Goal: Information Seeking & Learning: Learn about a topic

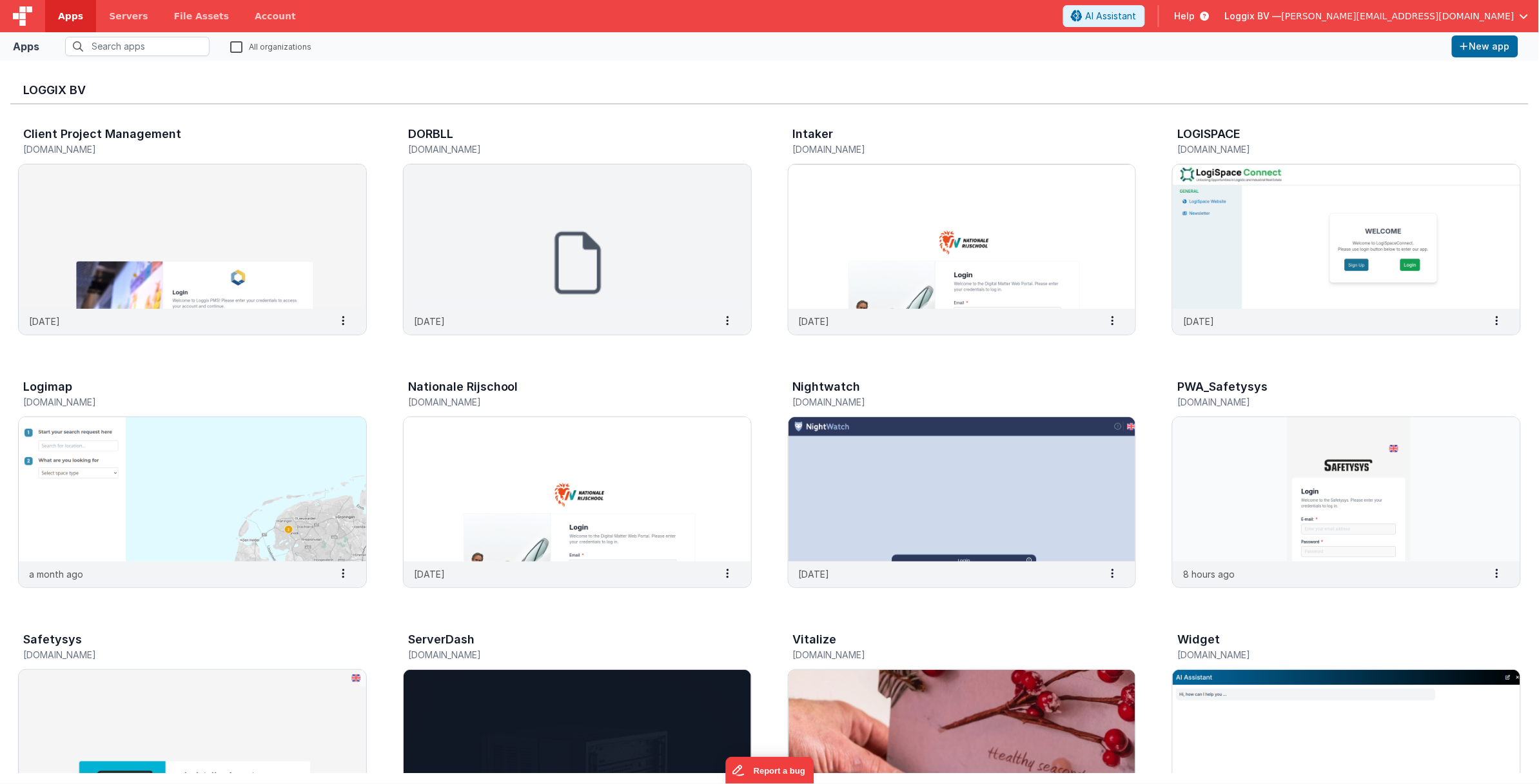
click at [1375, 16] on span "[PERSON_NAME][EMAIL_ADDRESS][DOMAIN_NAME]" at bounding box center [1398, 16] width 233 height 13
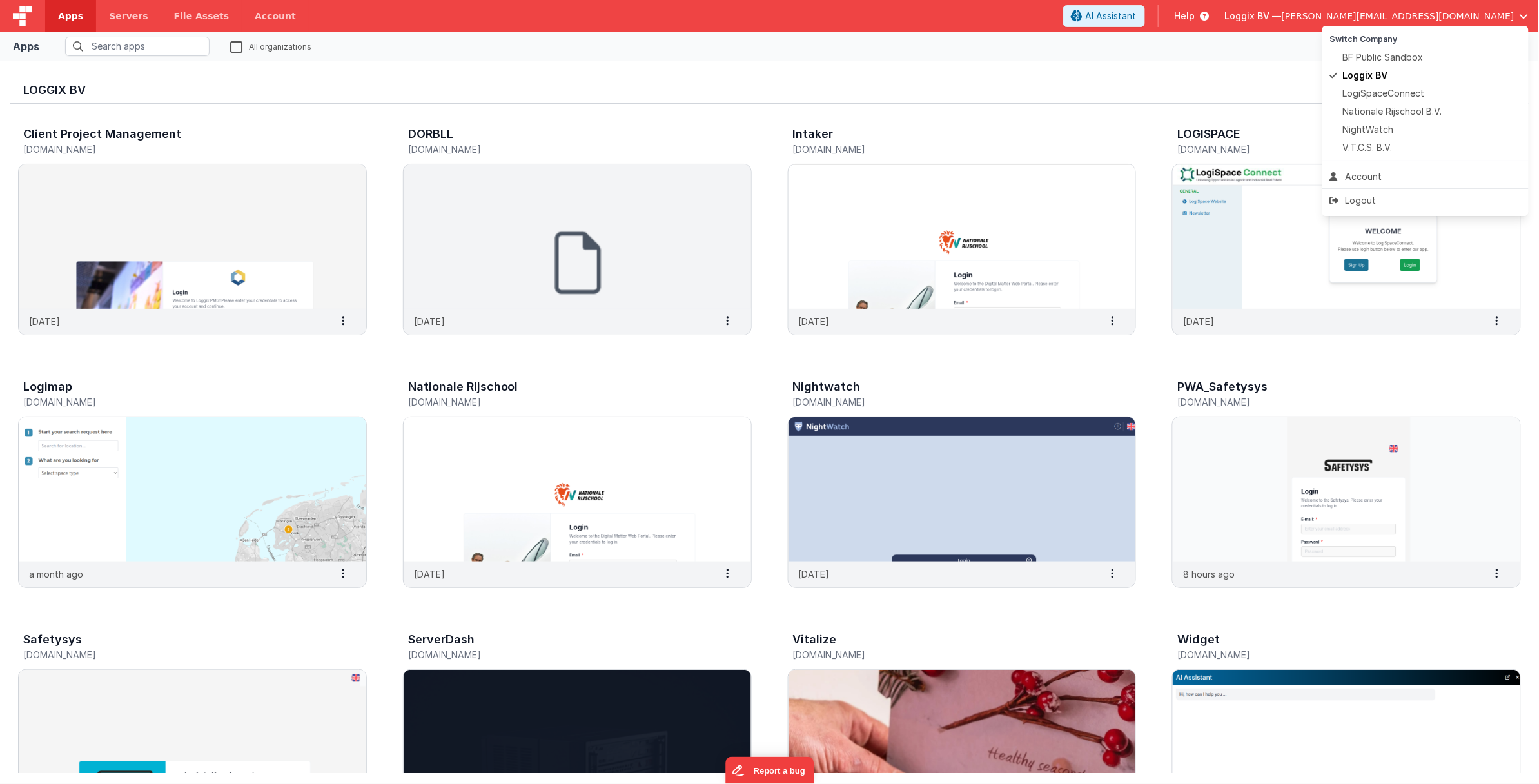
click at [1203, 46] on button at bounding box center [769, 392] width 1539 height 784
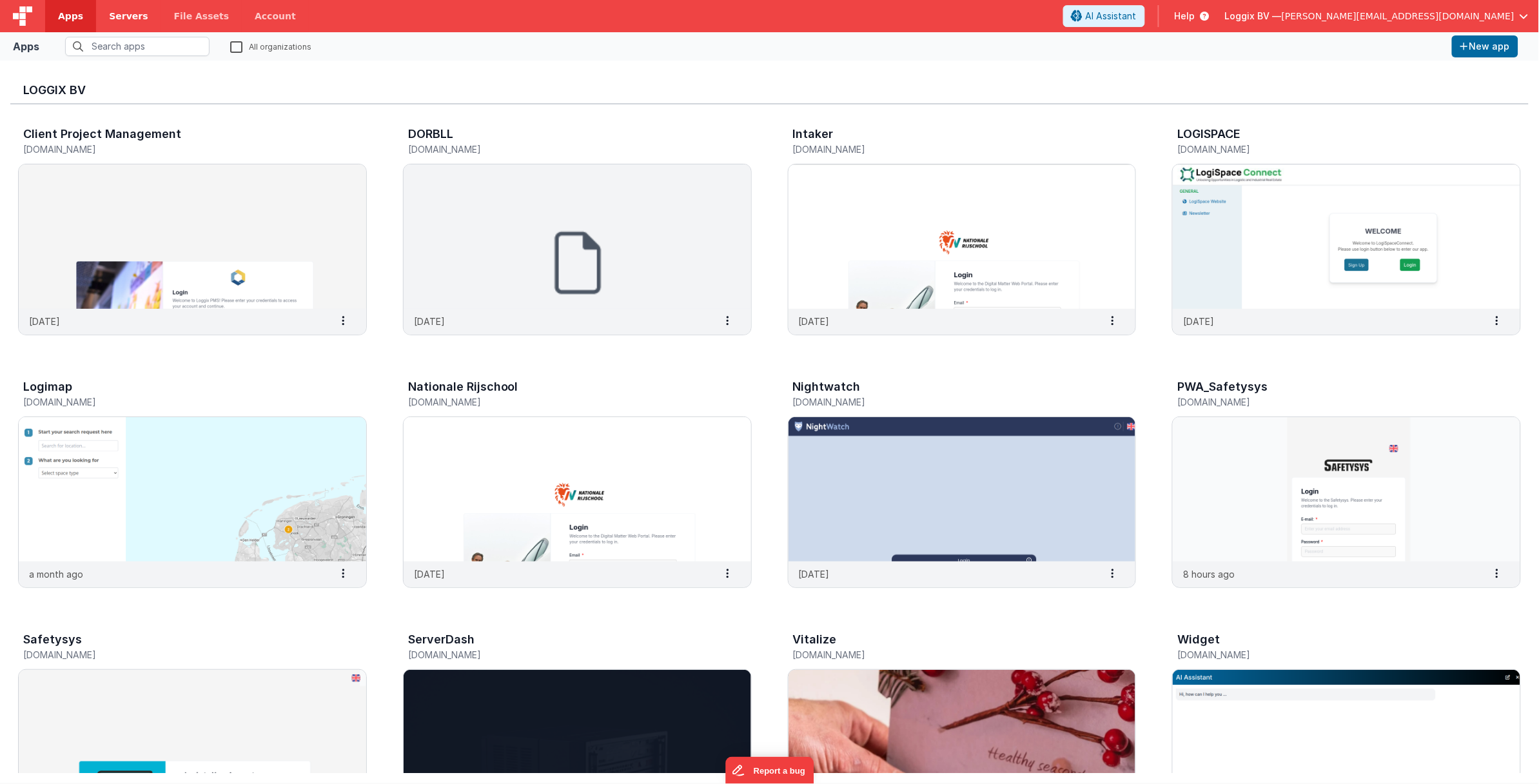
click at [142, 17] on link "Servers" at bounding box center [128, 16] width 65 height 32
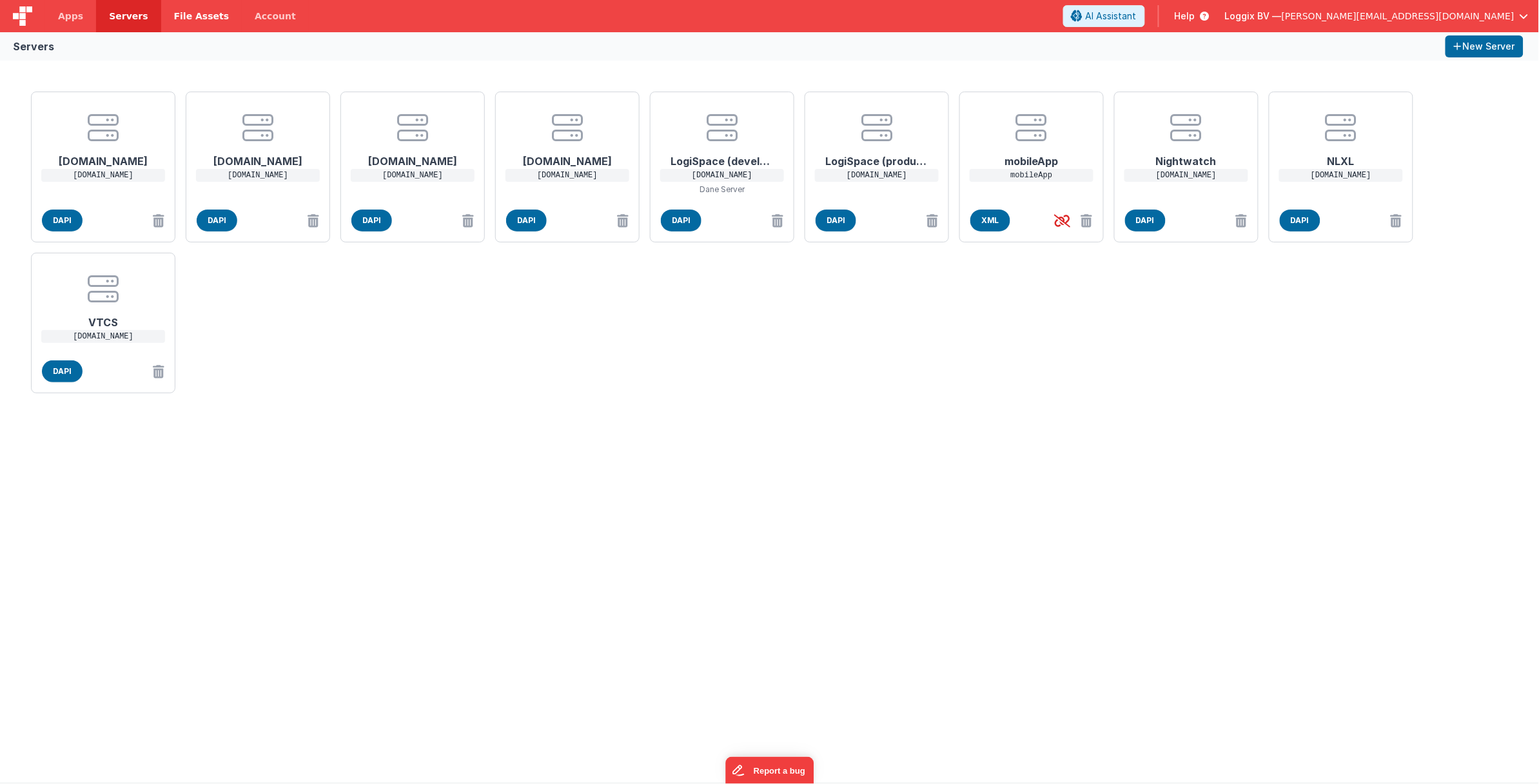
click at [187, 13] on span "File Assets" at bounding box center [201, 16] width 55 height 13
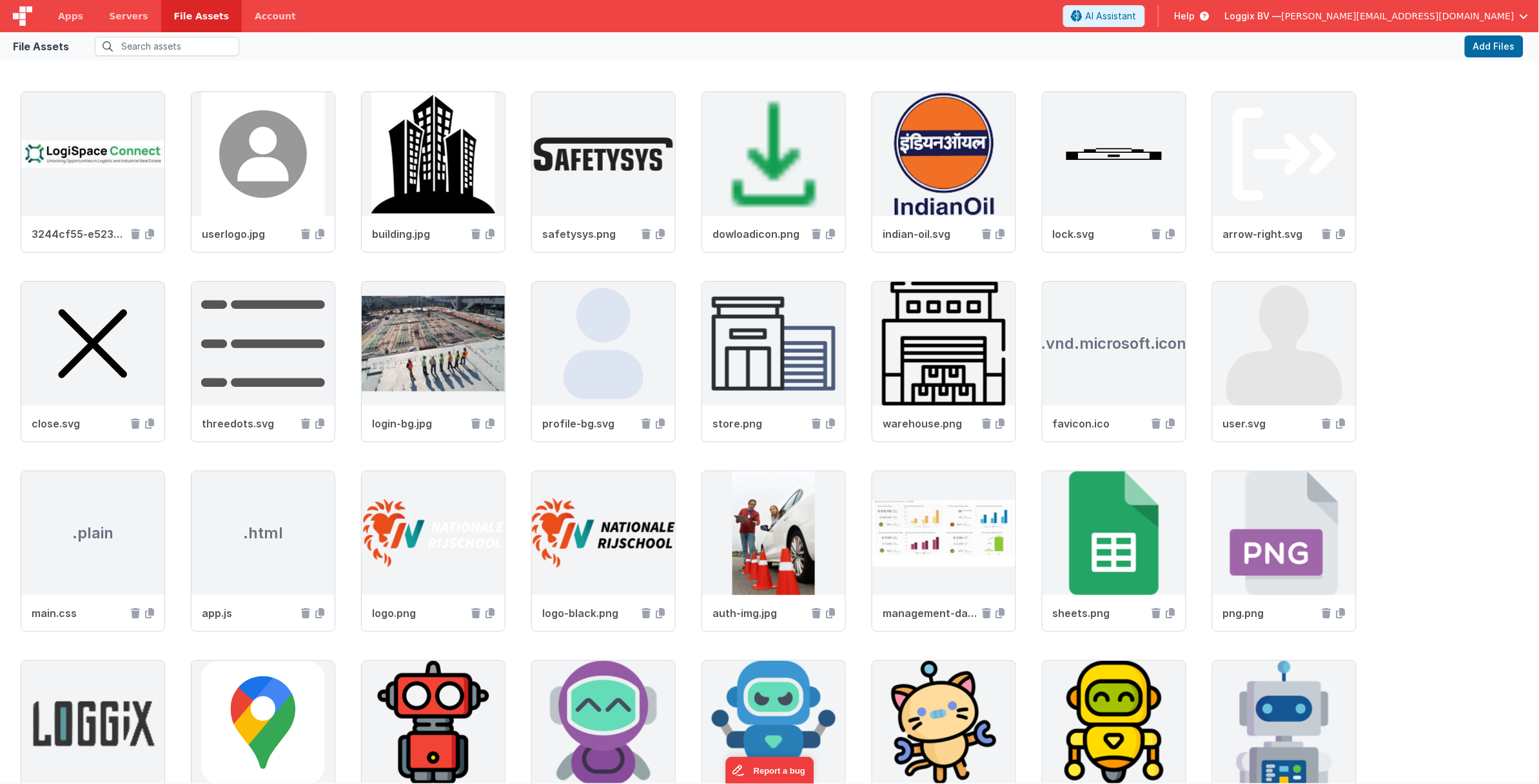
click at [1210, 16] on icon at bounding box center [1202, 16] width 14 height 13
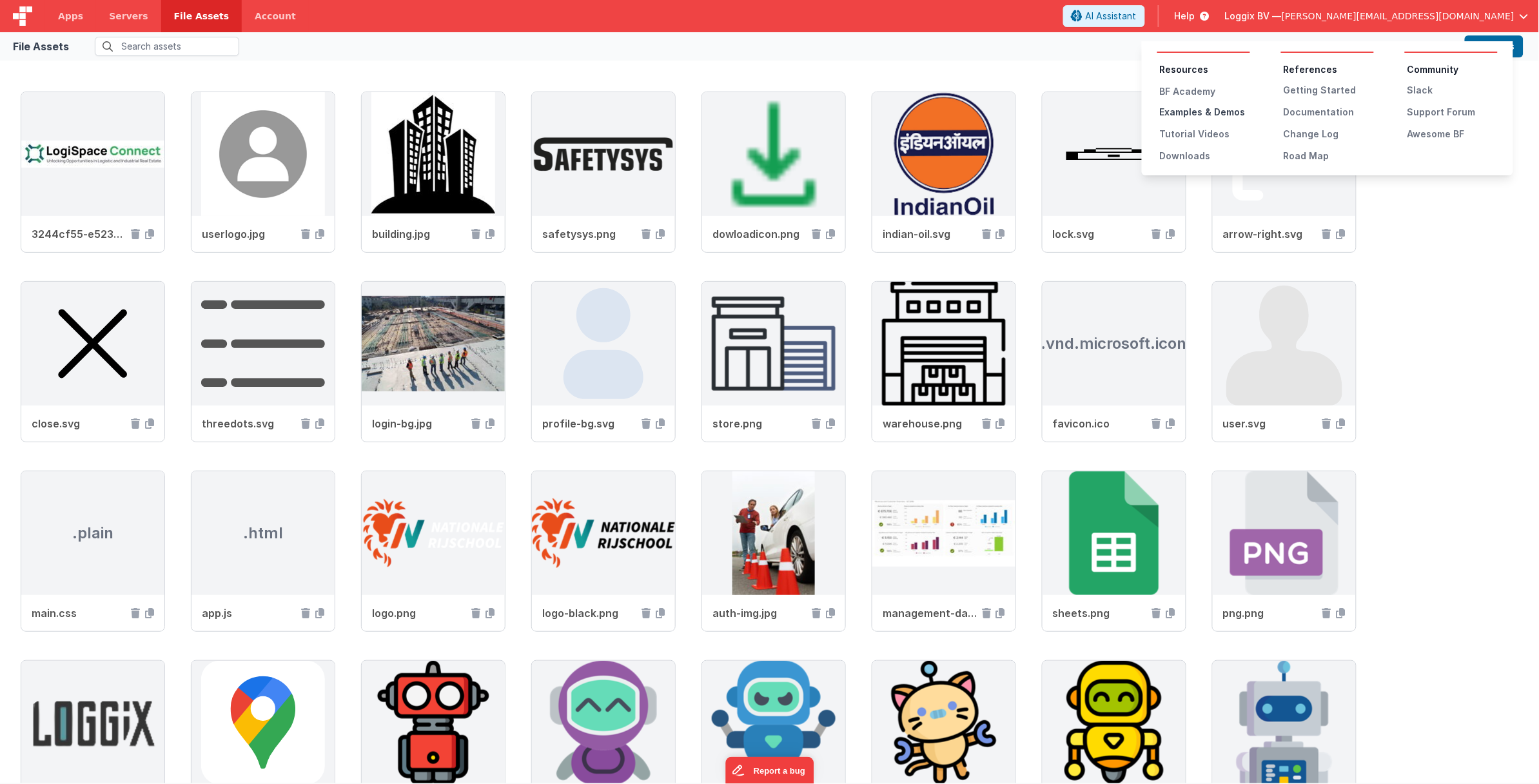
click at [1198, 105] on div "Examples & Demos" at bounding box center [1205, 112] width 91 height 13
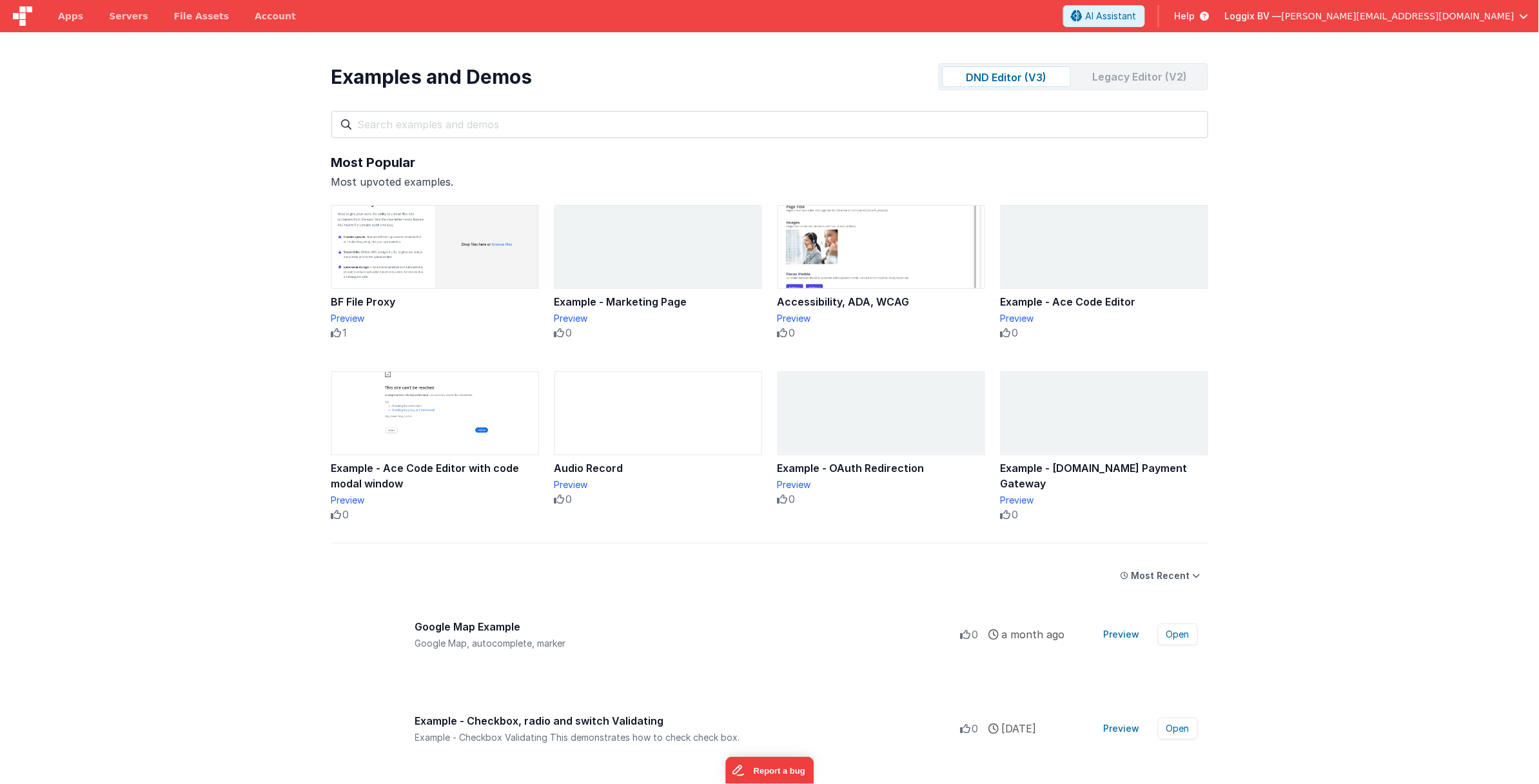
click at [1148, 80] on div "Legacy Editor (V2)" at bounding box center [1140, 77] width 129 height 20
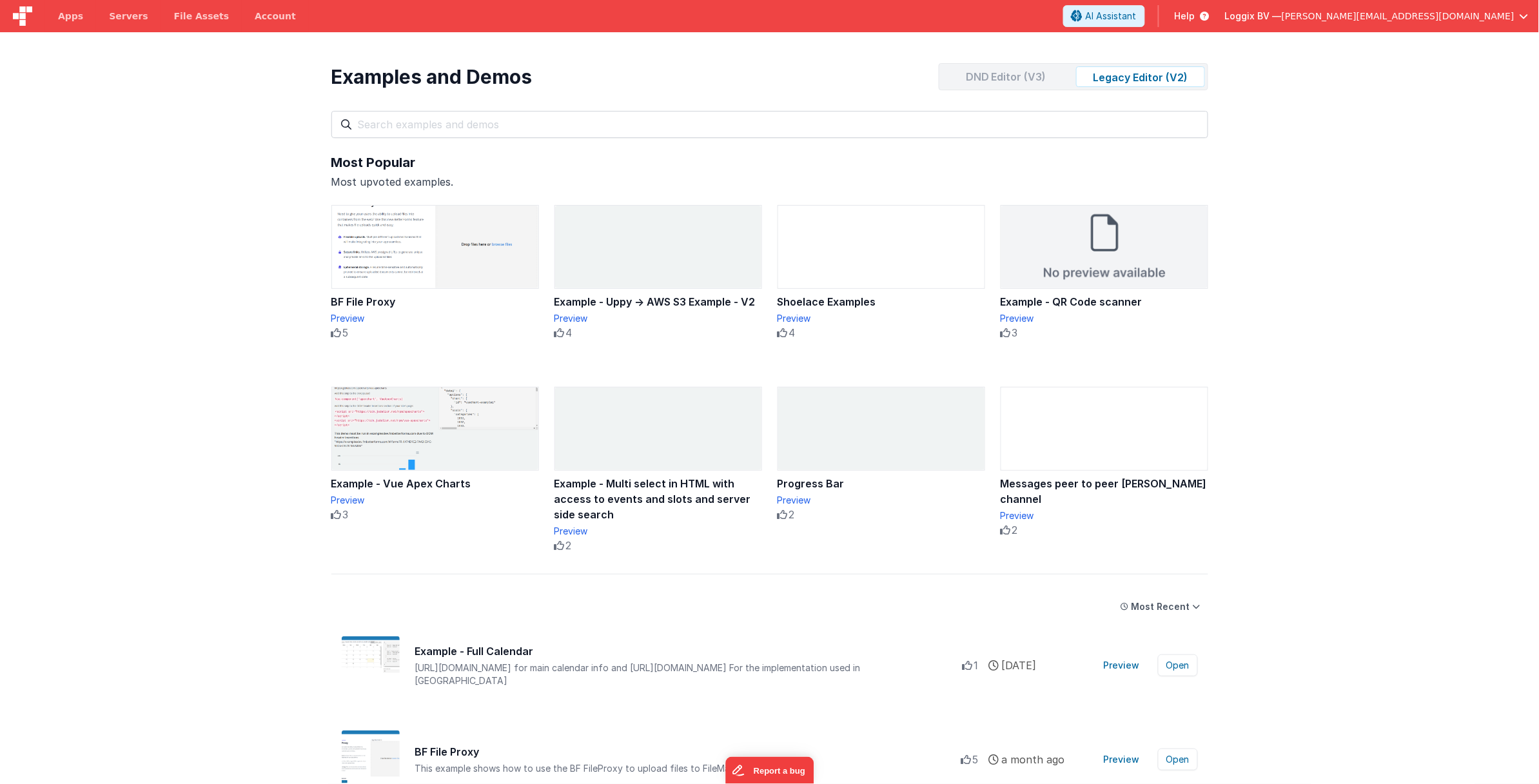
click at [1019, 72] on div "DND Editor (V3)" at bounding box center [1006, 77] width 129 height 20
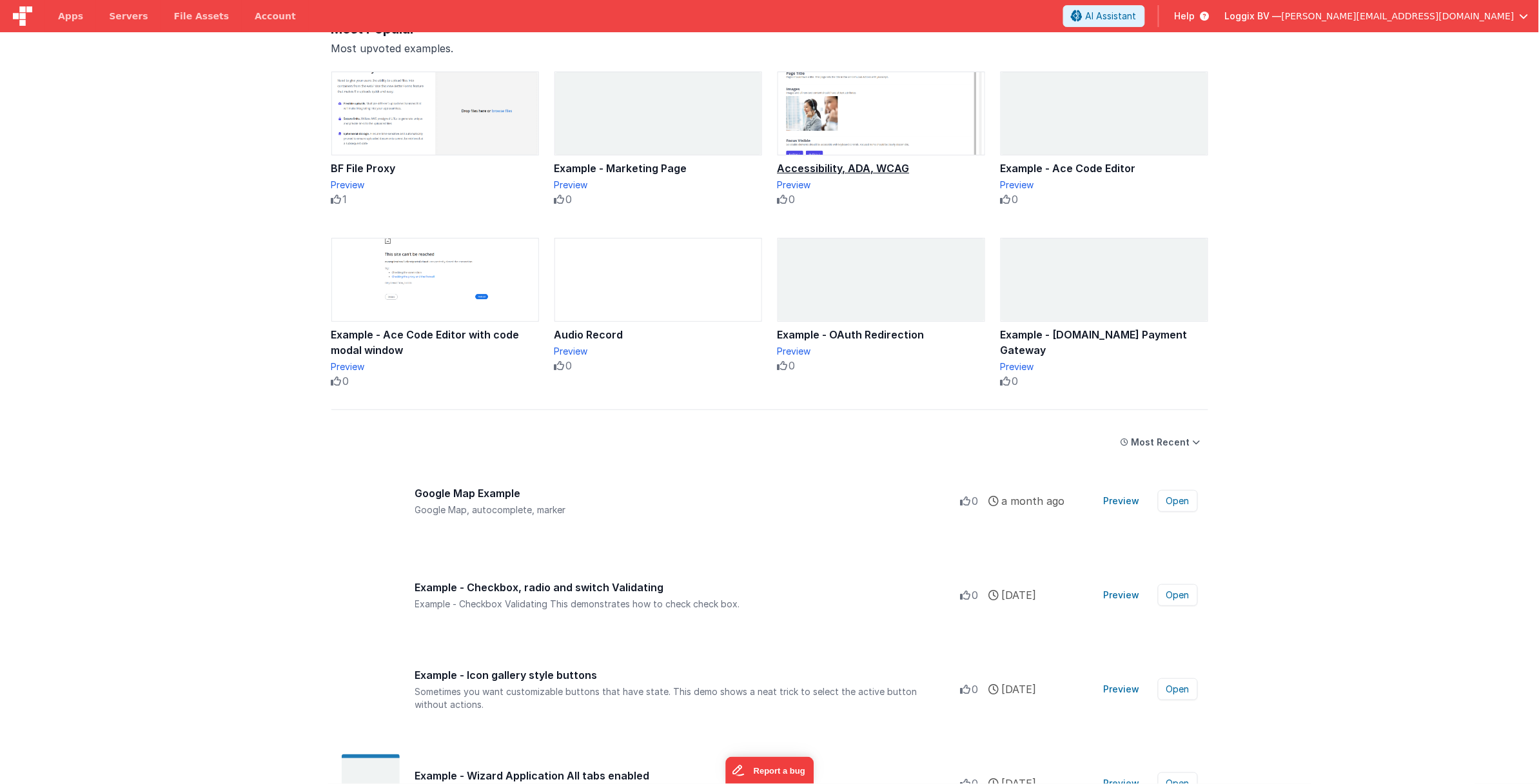
scroll to position [147, 0]
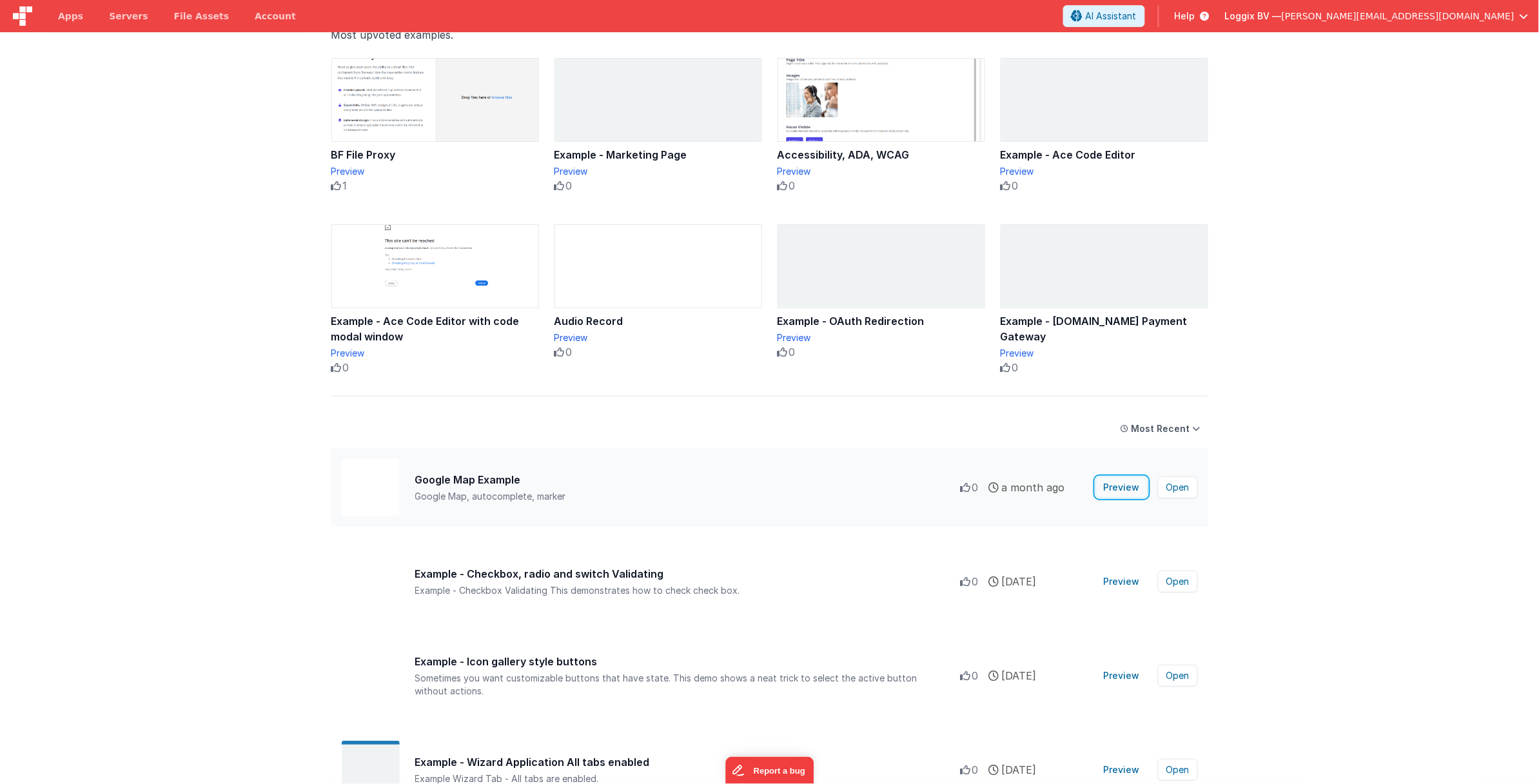
click at [1131, 483] on button "Preview" at bounding box center [1122, 487] width 52 height 20
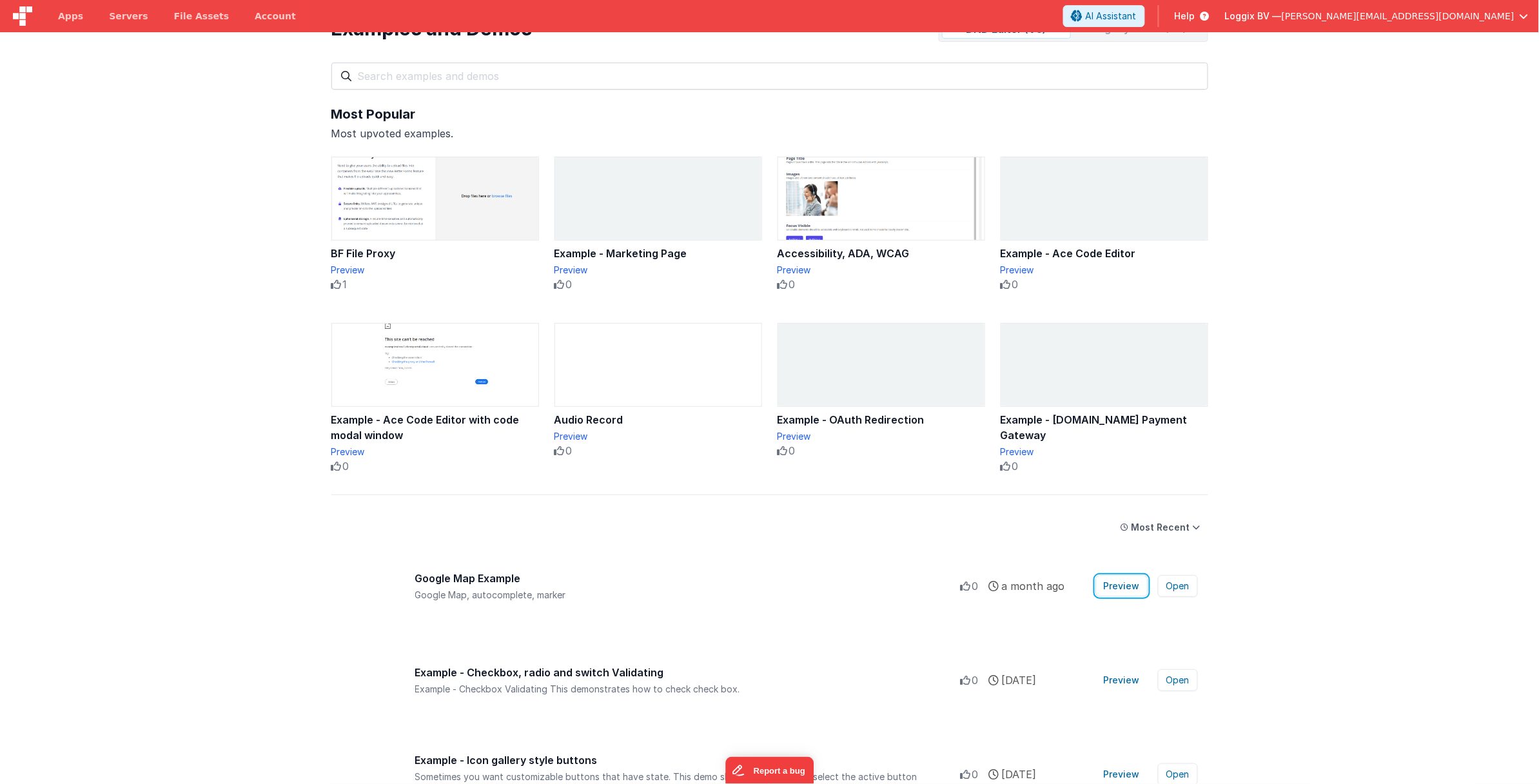
scroll to position [0, 0]
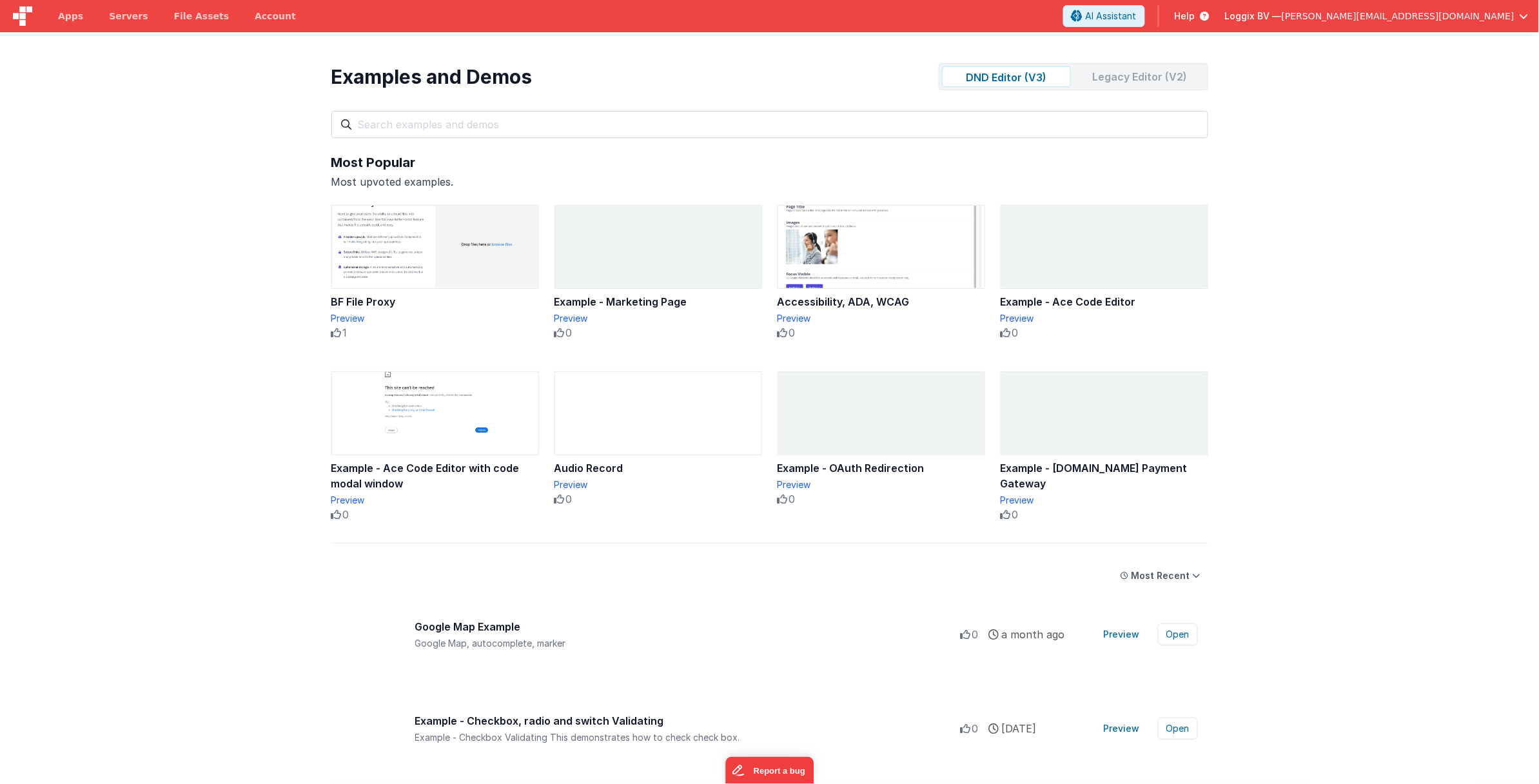
click at [1150, 75] on div "Legacy Editor (V2)" at bounding box center [1140, 77] width 129 height 20
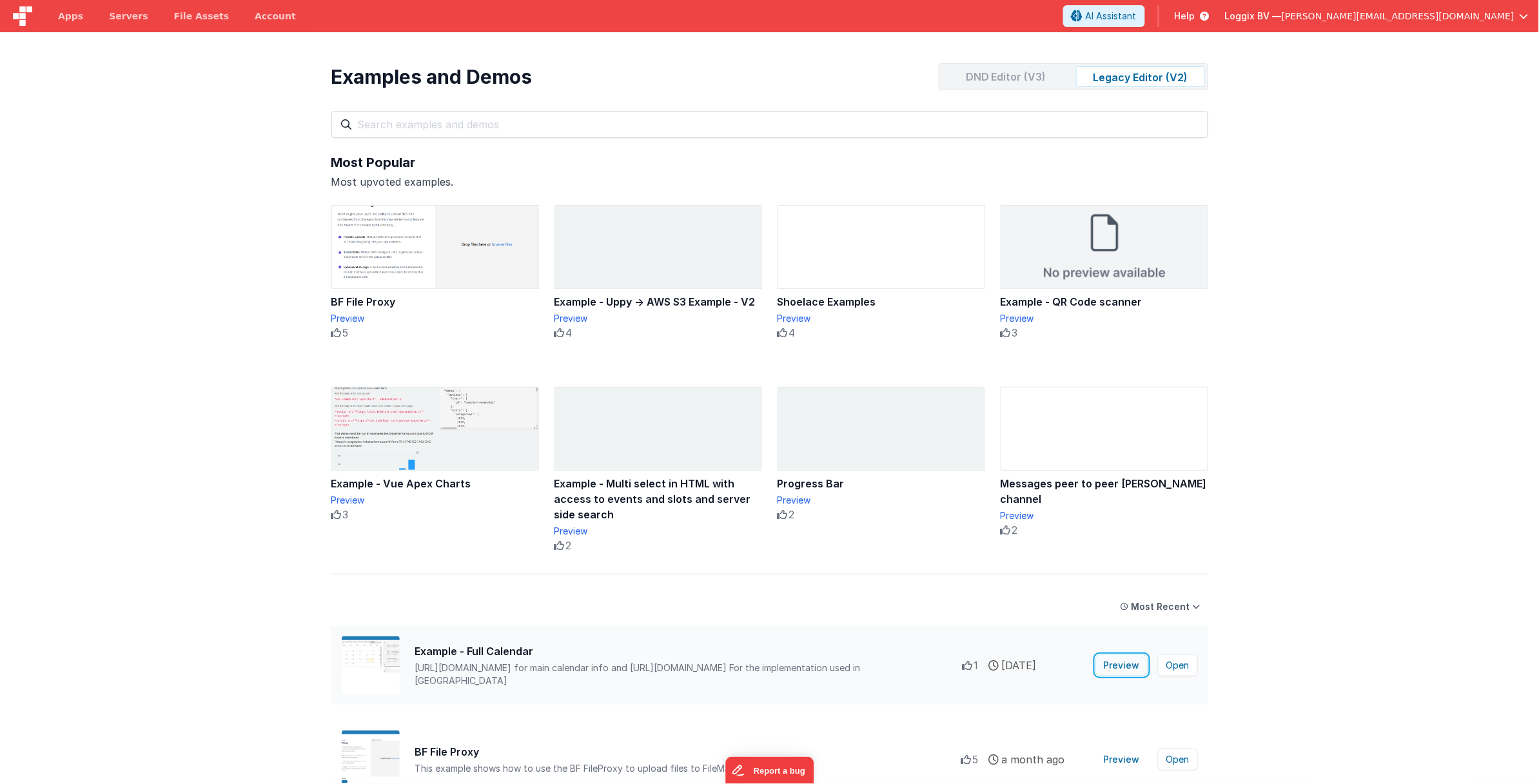
click at [1123, 664] on button "Preview" at bounding box center [1122, 665] width 52 height 20
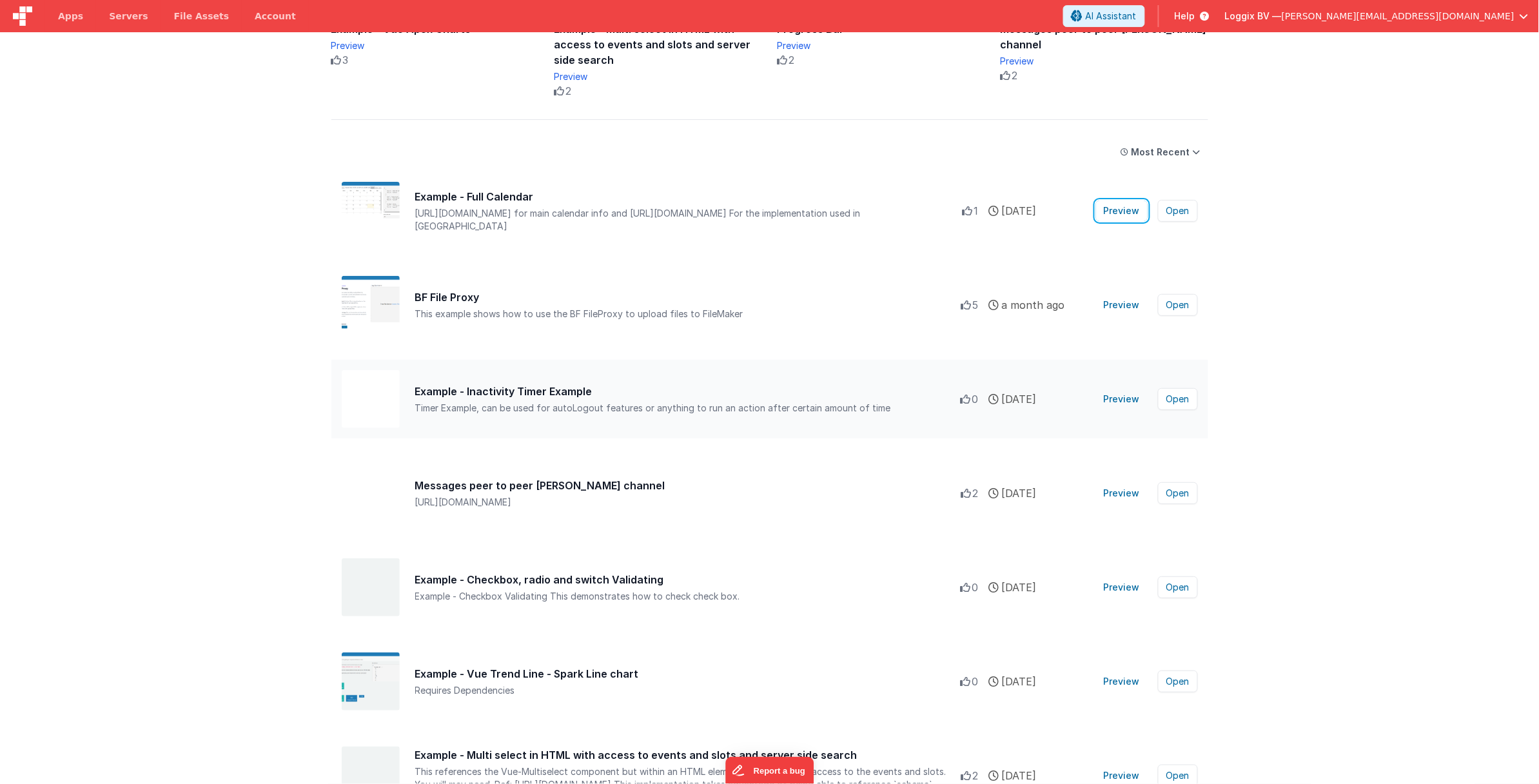
scroll to position [459, 0]
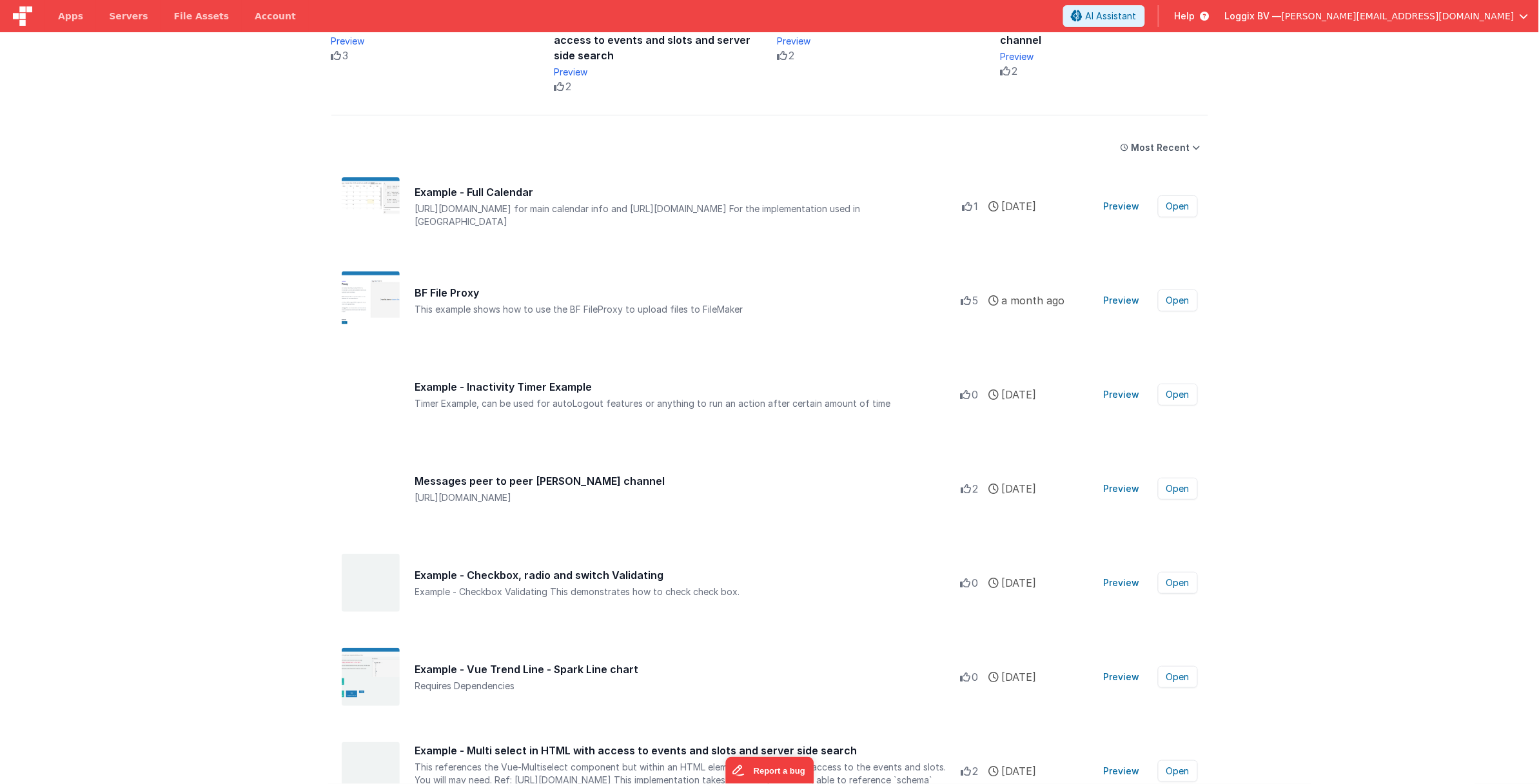
click at [1195, 16] on span "Help" at bounding box center [1185, 16] width 20 height 13
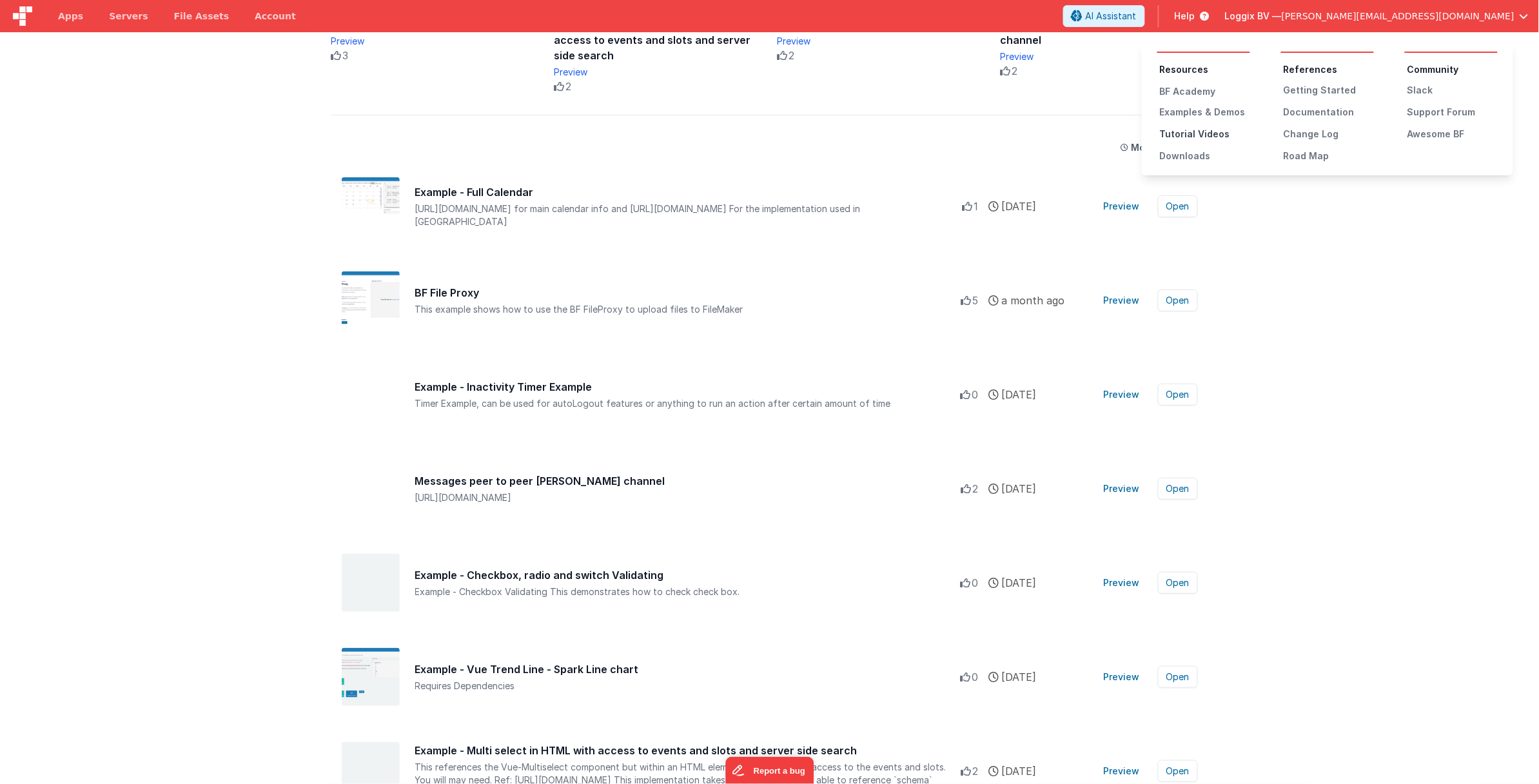
click at [1213, 128] on div "Tutorial Videos" at bounding box center [1205, 134] width 91 height 13
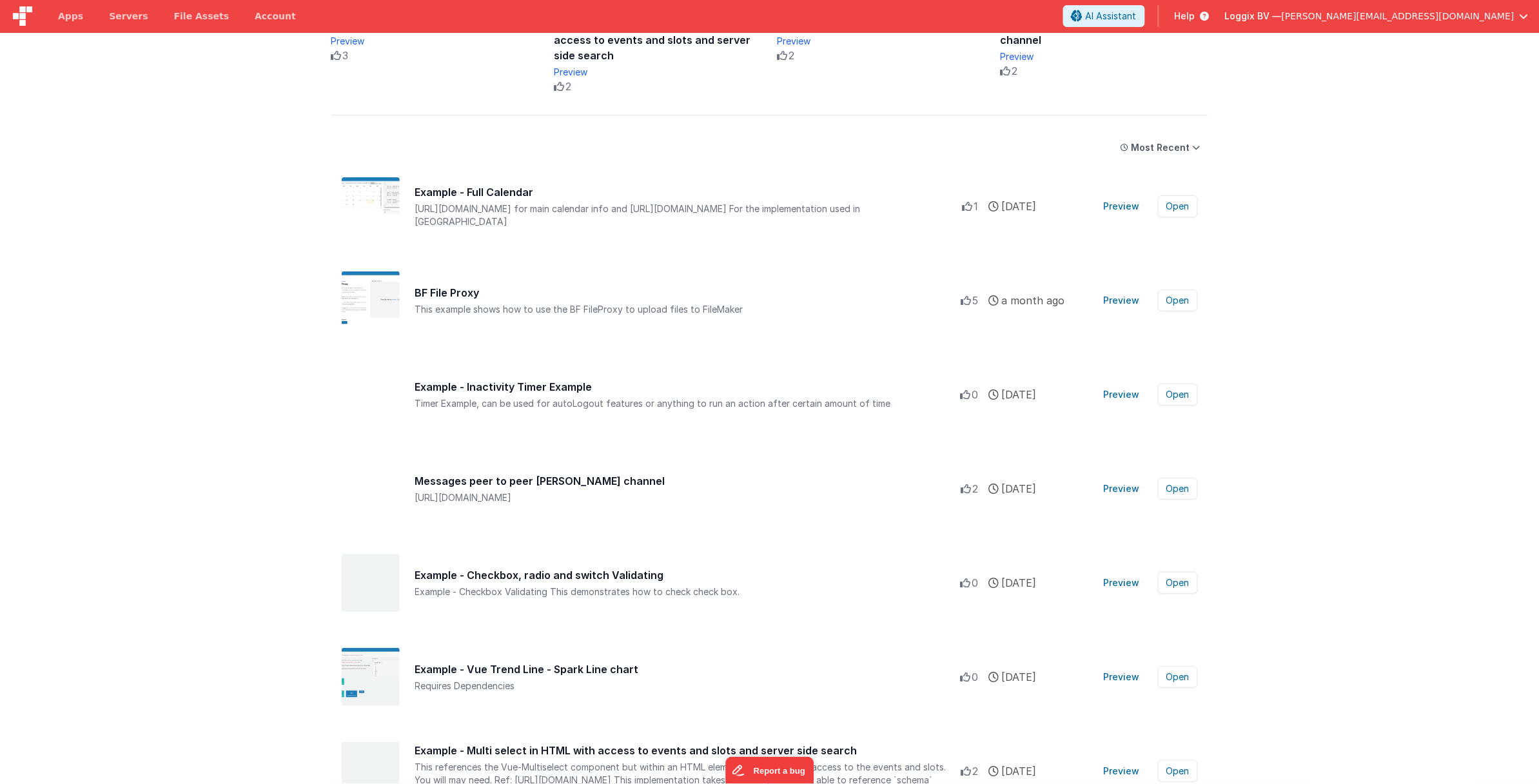
click at [1195, 14] on span "Help" at bounding box center [1185, 16] width 20 height 13
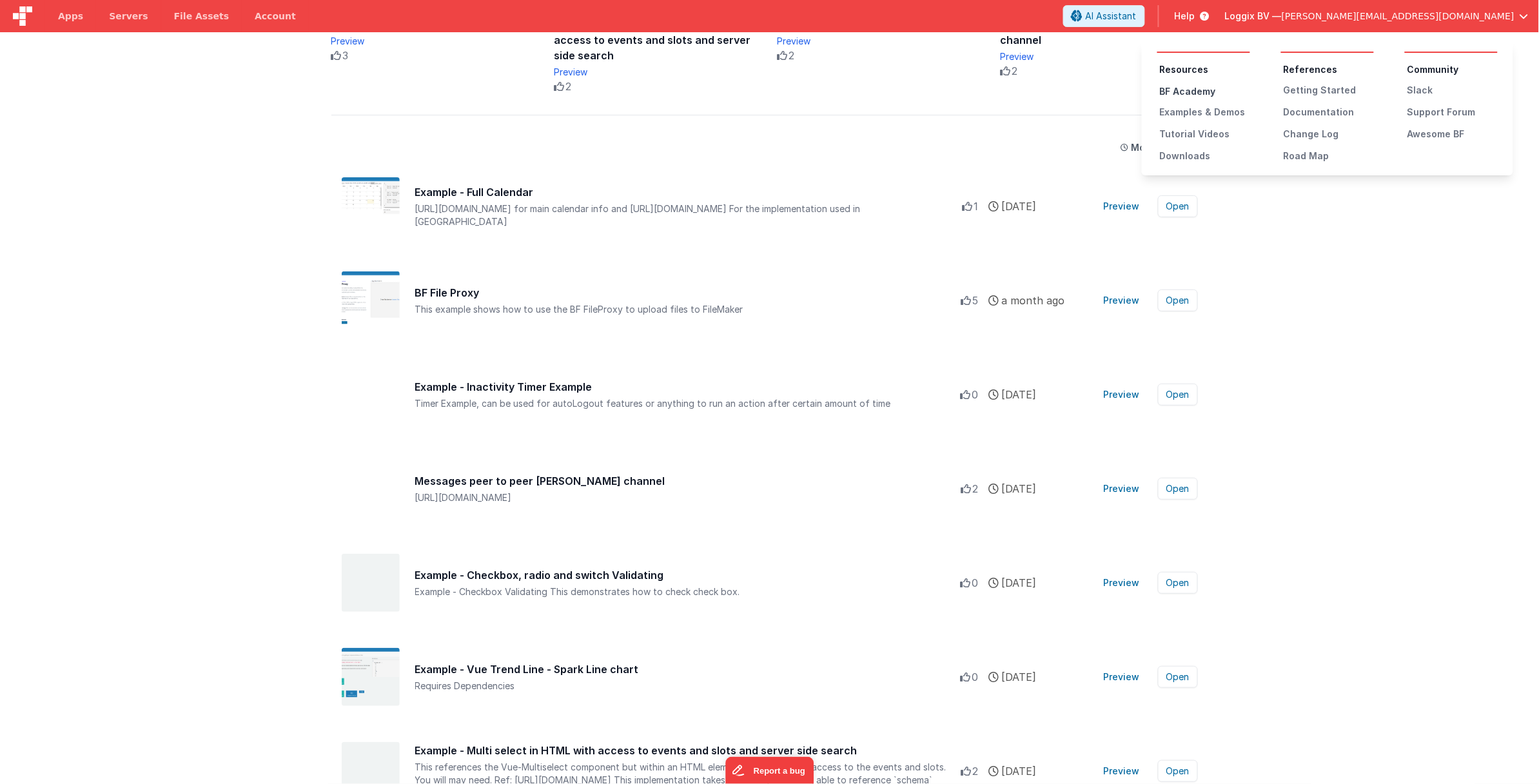
click at [1204, 89] on div "BF Academy" at bounding box center [1205, 91] width 91 height 13
